Goal: Task Accomplishment & Management: Manage account settings

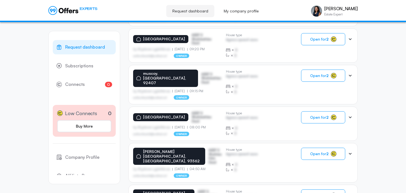
scroll to position [232, 0]
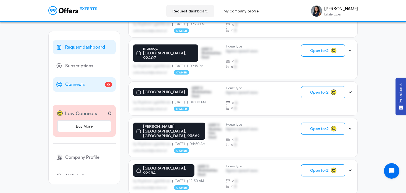
click at [80, 84] on span "Connects" at bounding box center [75, 84] width 20 height 7
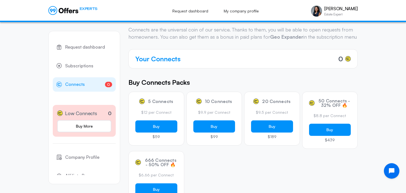
scroll to position [1, 0]
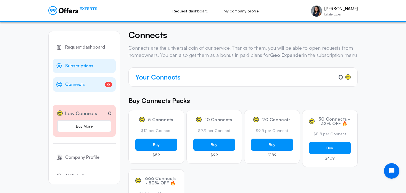
click at [86, 68] on span "Subscriptions" at bounding box center [79, 65] width 28 height 7
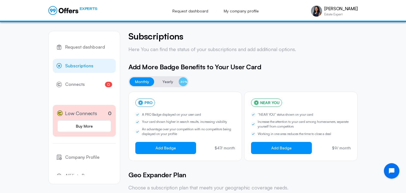
click at [77, 67] on span "Subscriptions" at bounding box center [79, 65] width 28 height 7
click at [85, 48] on span "Request dashboard" at bounding box center [85, 47] width 40 height 7
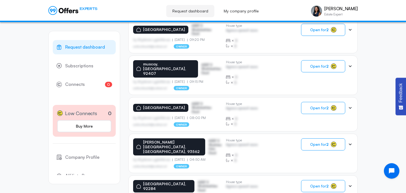
scroll to position [220, 0]
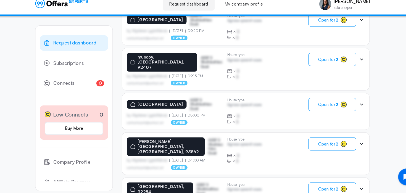
click at [202, 103] on div "[GEOGRAPHIC_DATA] ASDF S Sfasfdasfdas Dasd by Afgdsrwe Ljgjkdfsbvas [DATE] 08:0…" at bounding box center [177, 110] width 88 height 25
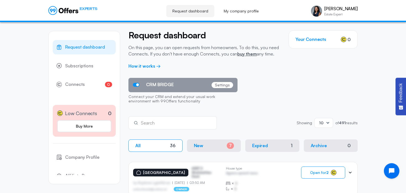
scroll to position [0, 0]
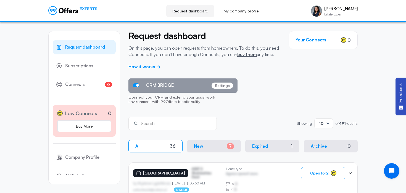
click at [91, 48] on span "Request dashboard" at bounding box center [85, 47] width 40 height 7
click at [78, 46] on span "Request dashboard" at bounding box center [85, 47] width 40 height 7
click at [72, 89] on link "0 Connects 0" at bounding box center [84, 84] width 63 height 14
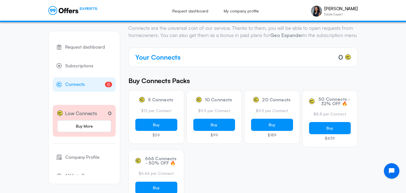
scroll to position [39, 0]
